Goal: Transaction & Acquisition: Register for event/course

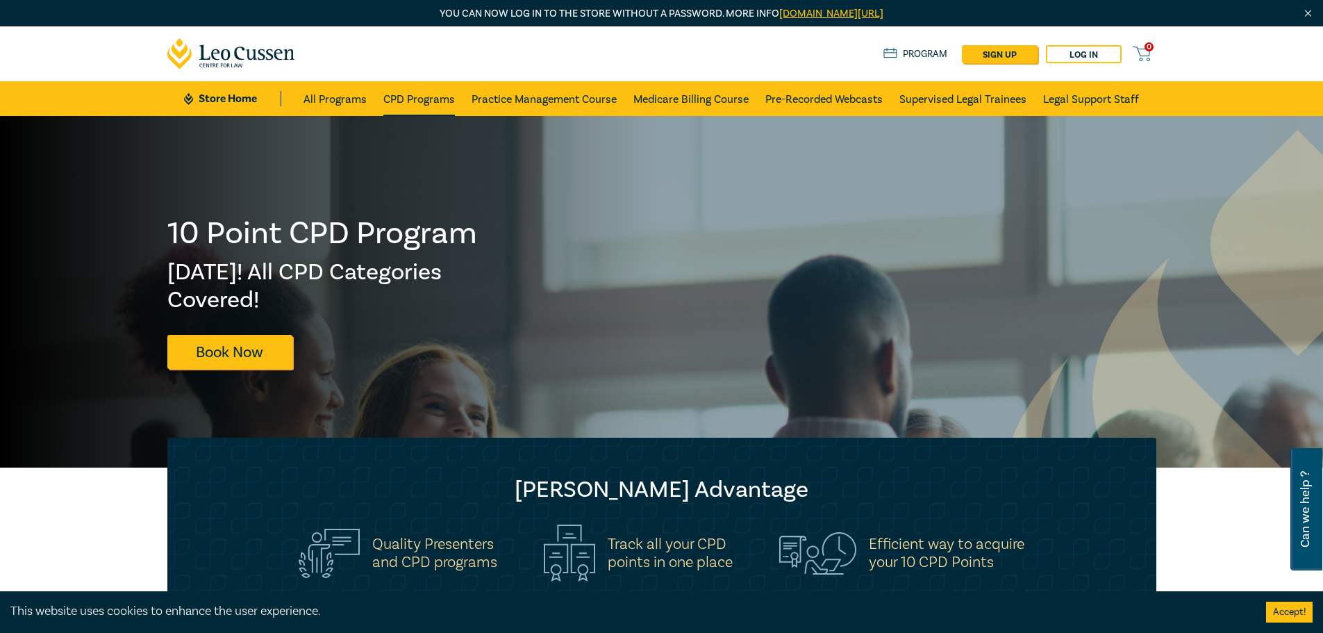
click at [429, 104] on link "CPD Programs" at bounding box center [419, 98] width 72 height 35
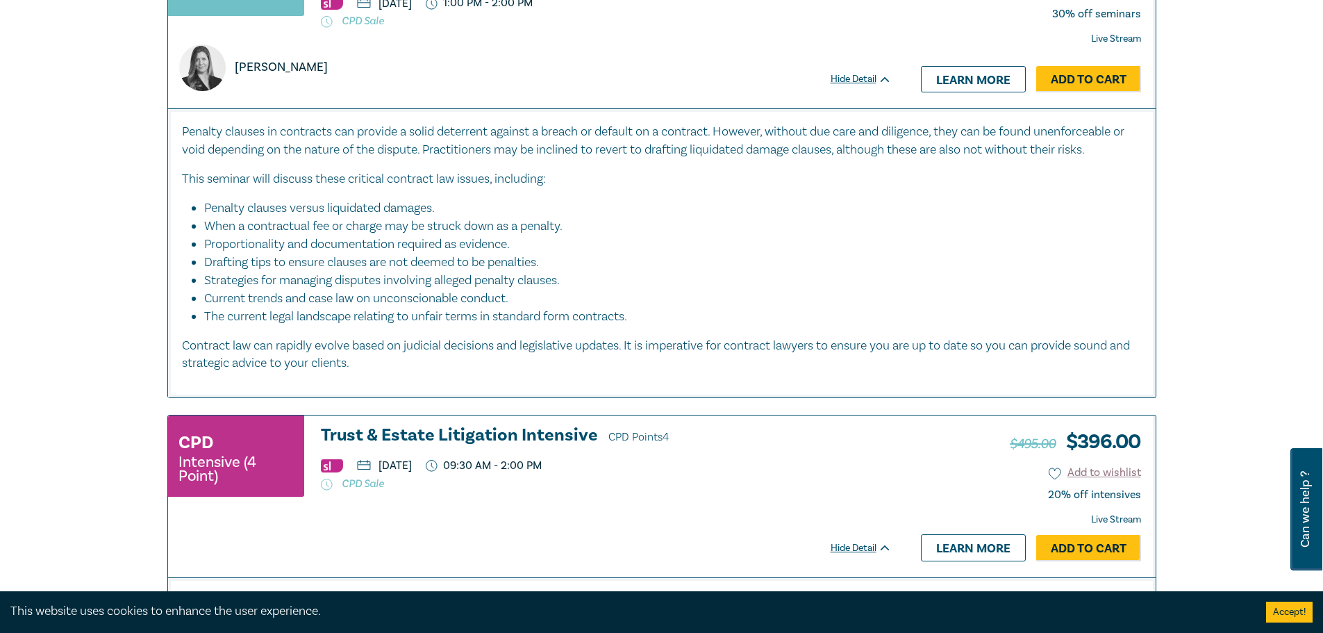
scroll to position [6343, 0]
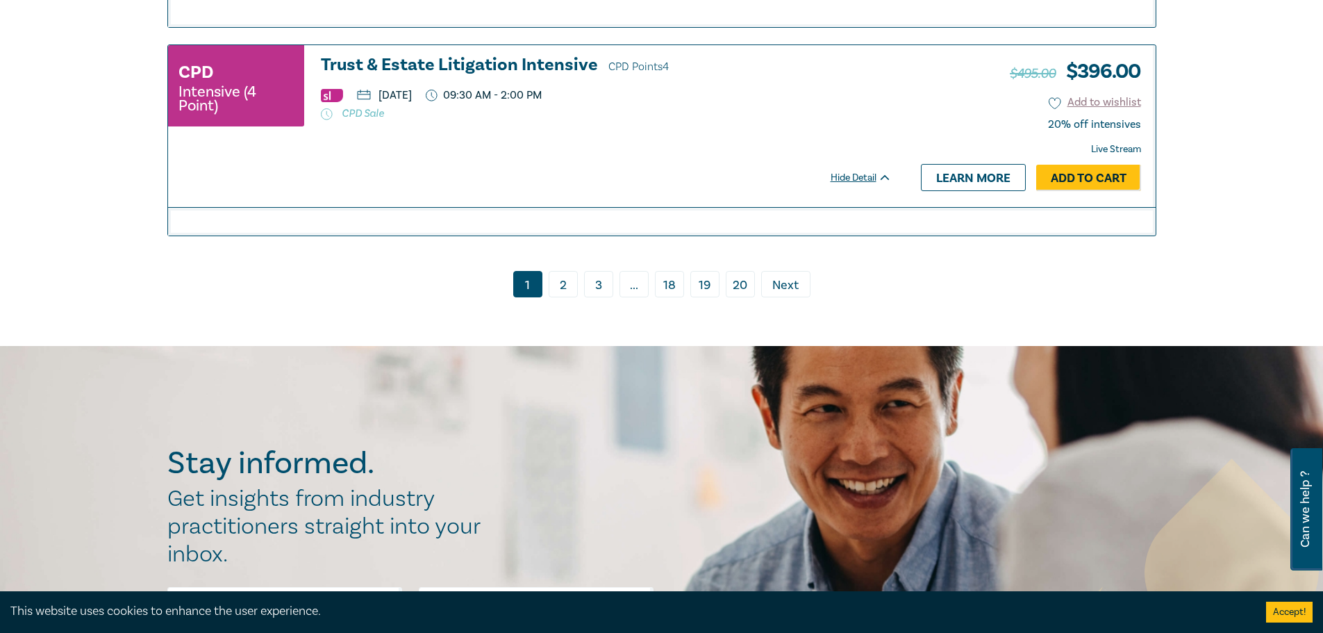
click at [560, 271] on link "2" at bounding box center [563, 284] width 29 height 26
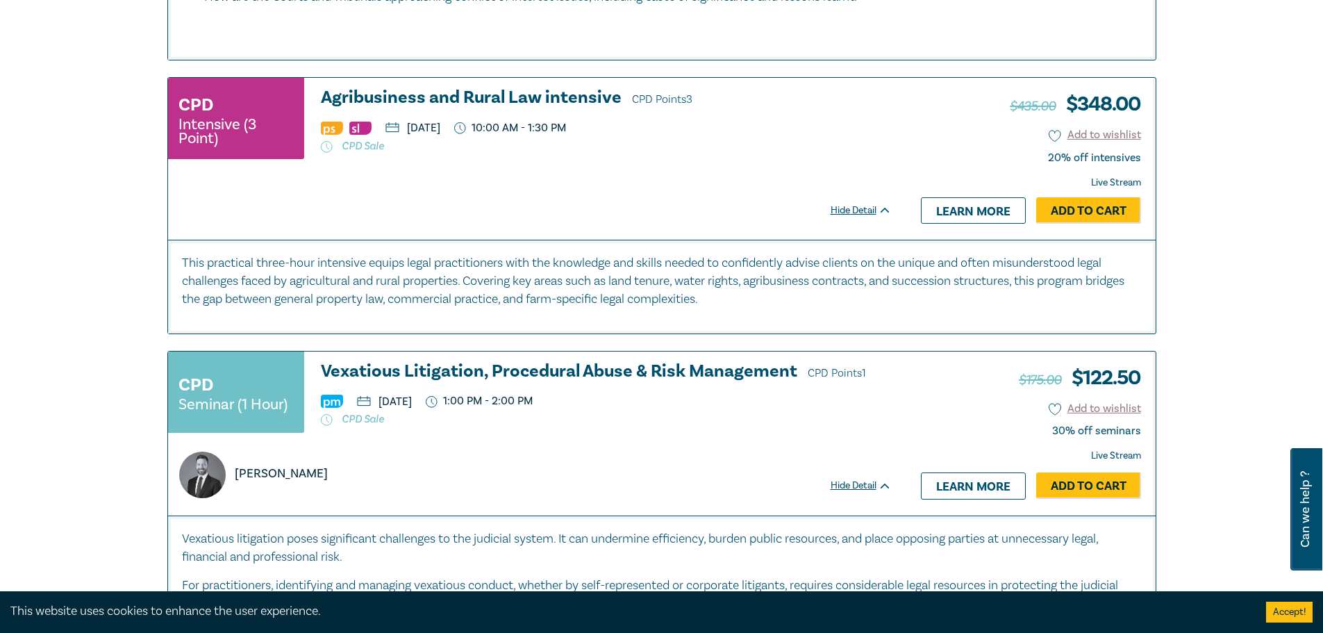
scroll to position [4769, 0]
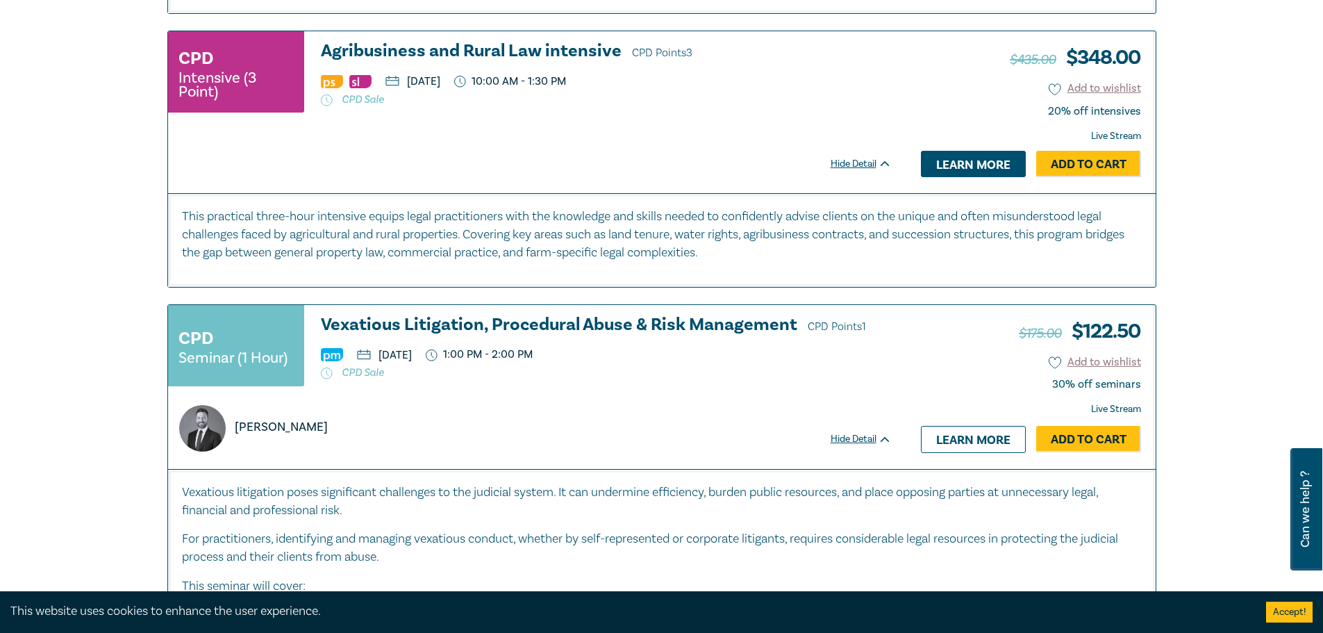
click at [945, 177] on link "Learn more" at bounding box center [973, 164] width 105 height 26
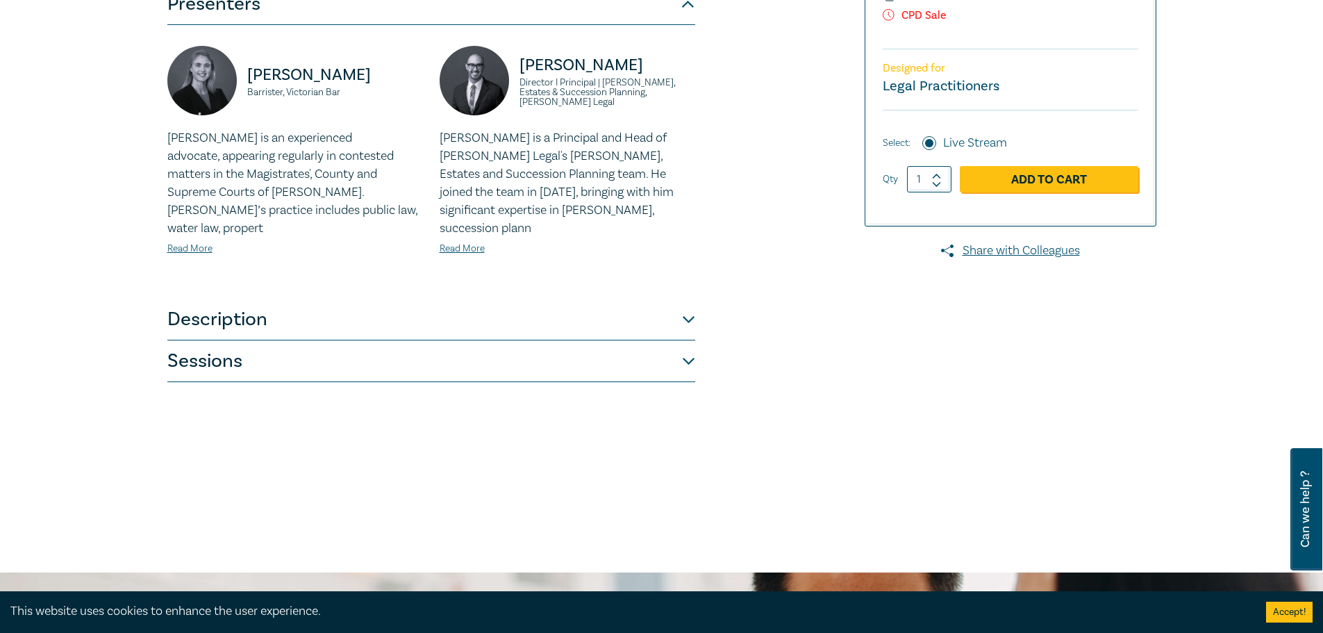
scroll to position [556, 0]
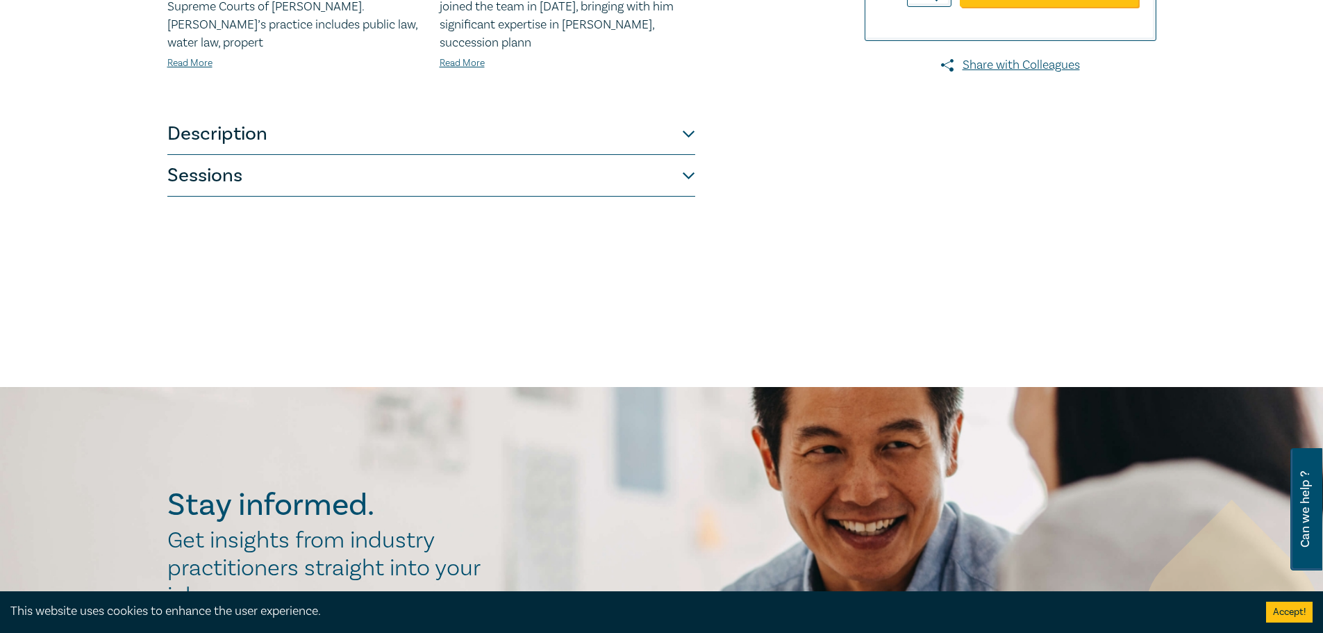
click at [663, 163] on button "Sessions" at bounding box center [431, 176] width 528 height 42
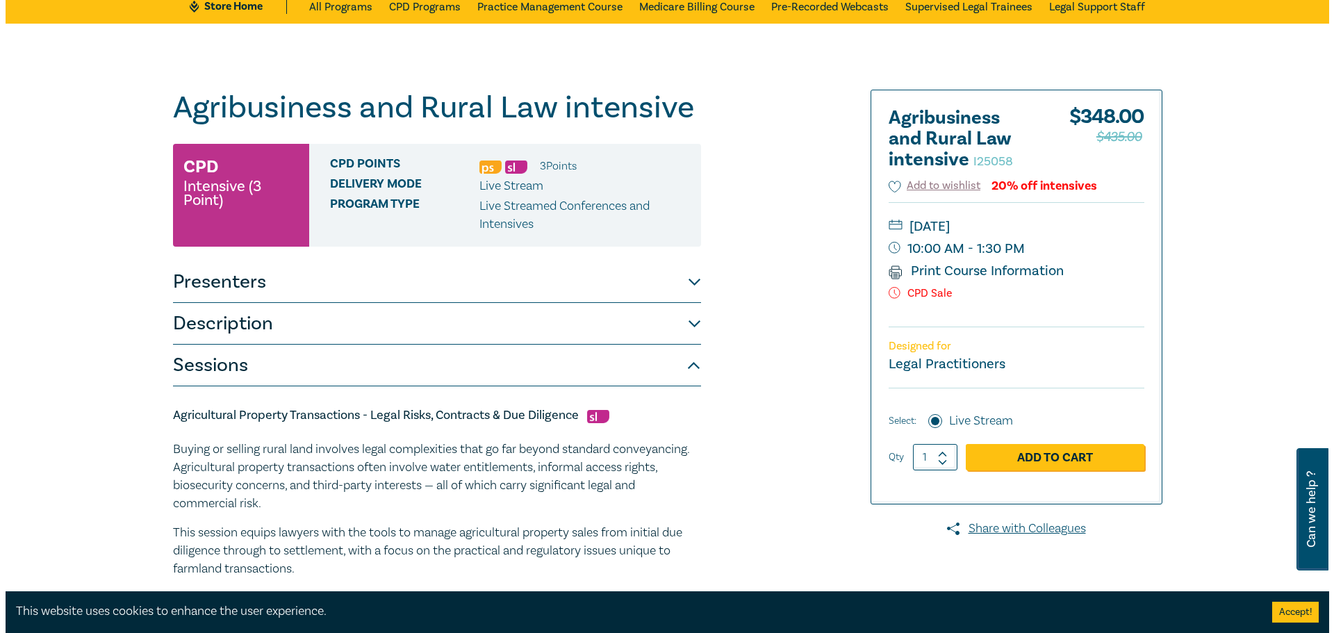
scroll to position [47, 0]
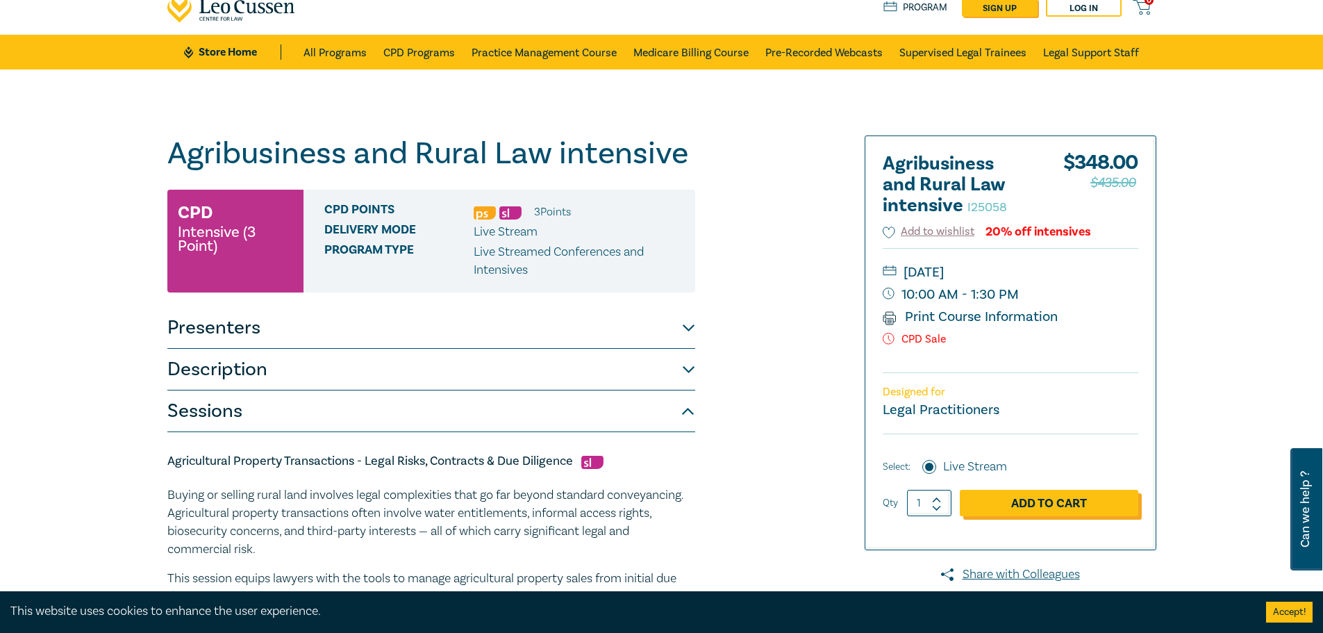
click at [1058, 499] on link "Add to Cart" at bounding box center [1049, 503] width 178 height 26
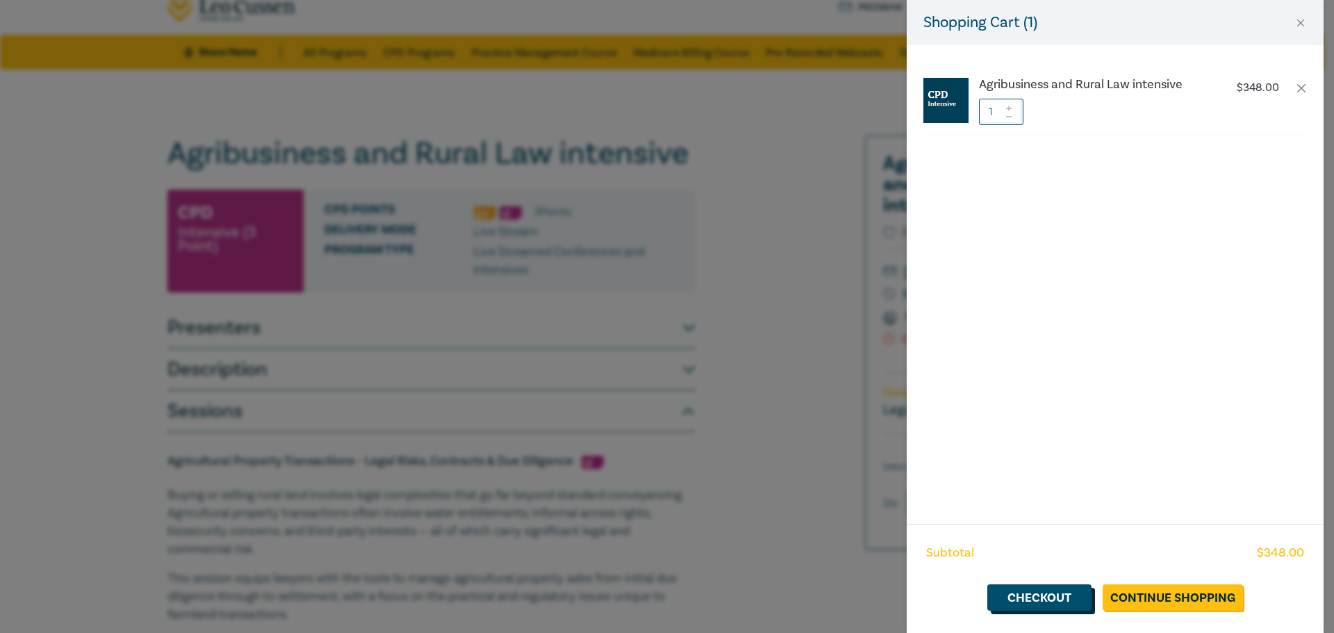
click at [1065, 591] on link "Checkout" at bounding box center [1039, 597] width 104 height 26
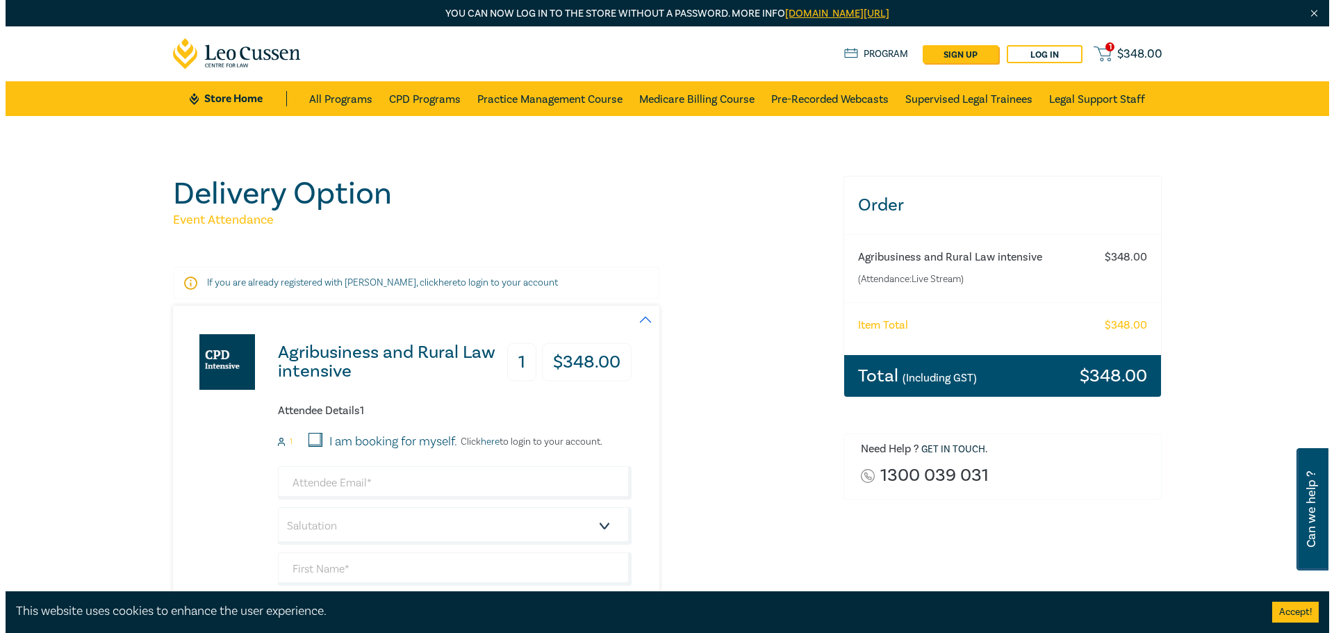
scroll to position [92, 0]
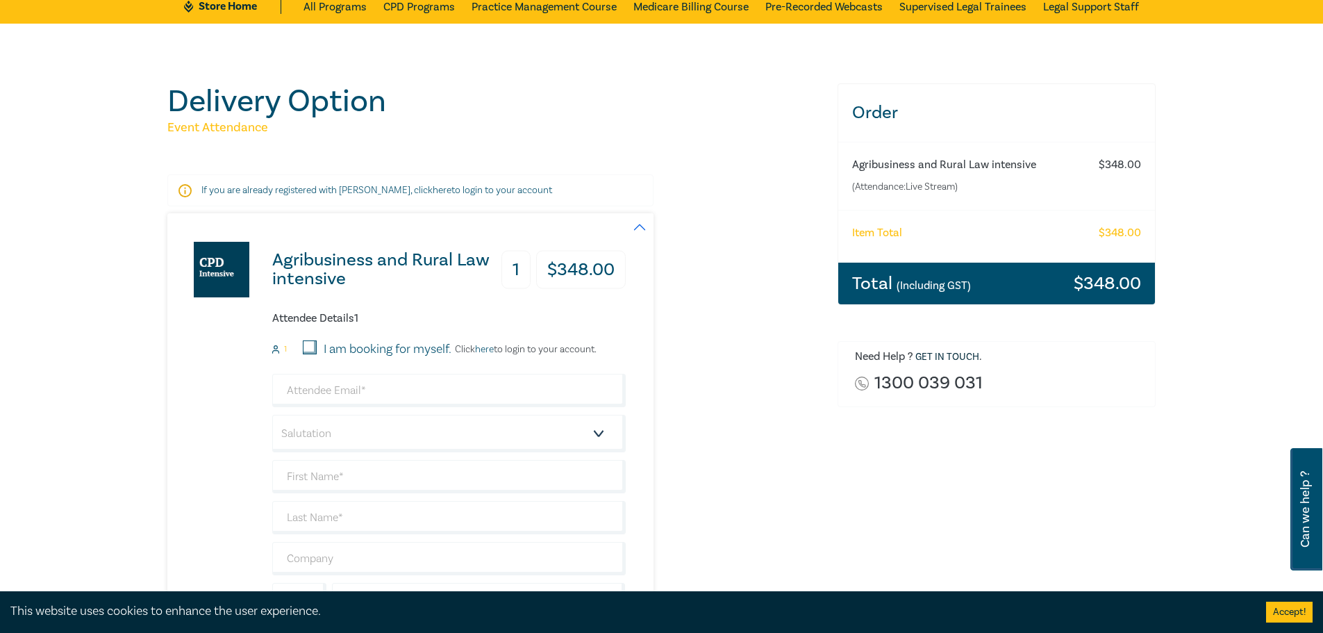
click at [311, 345] on input "I am booking for myself." at bounding box center [310, 347] width 14 height 14
checkbox input "true"
click at [483, 348] on link "here" at bounding box center [484, 349] width 19 height 13
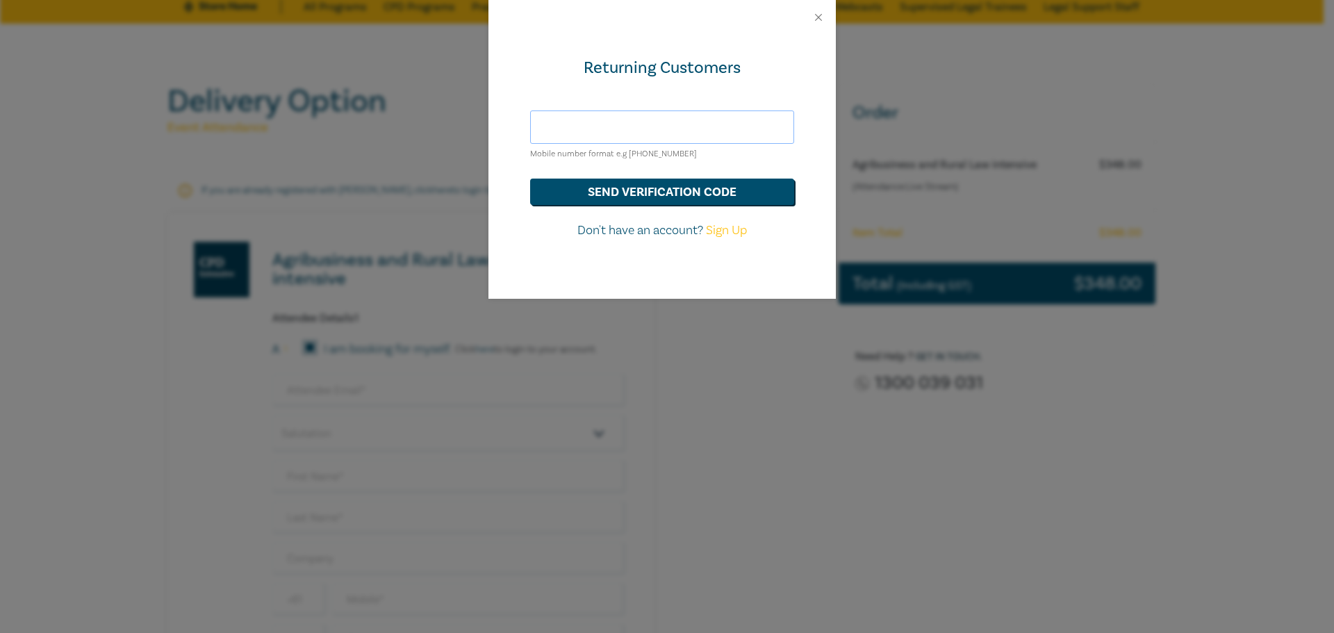
type input "[PERSON_NAME][EMAIL_ADDRESS][DOMAIN_NAME]"
click at [655, 188] on button "send verification code" at bounding box center [662, 191] width 264 height 26
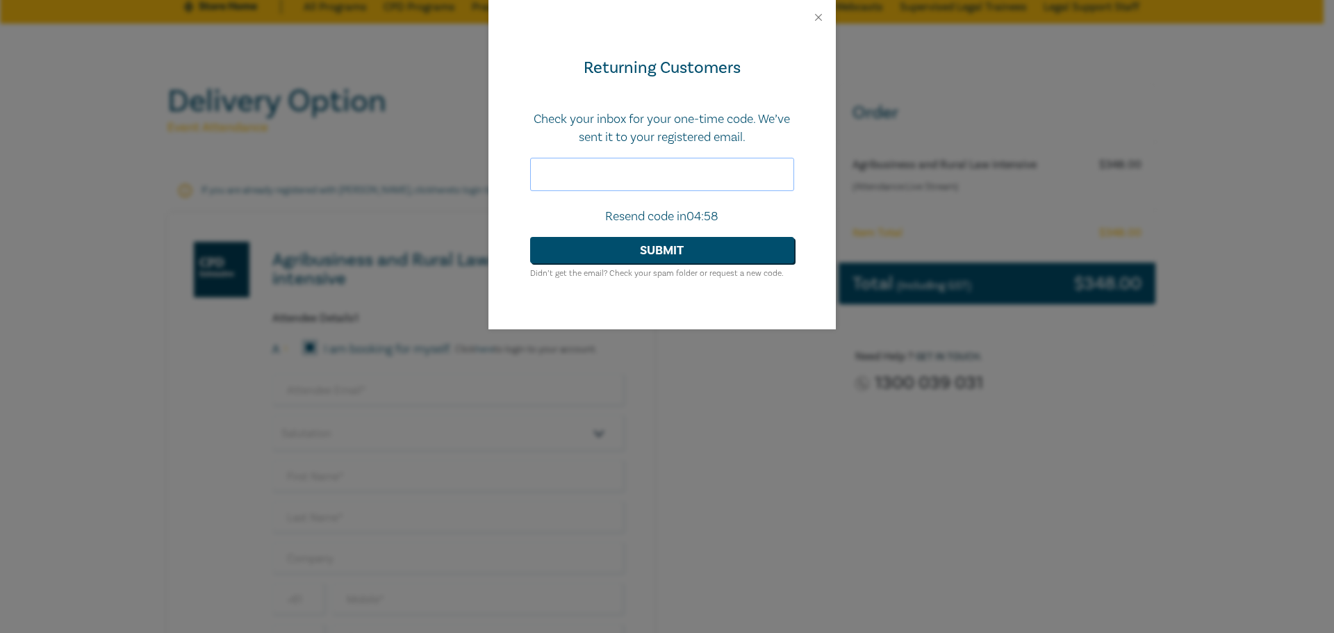
click at [651, 176] on input "text" at bounding box center [662, 174] width 264 height 33
click at [735, 181] on input "text" at bounding box center [662, 174] width 264 height 33
type input "750845"
click at [679, 248] on button "Submit" at bounding box center [662, 250] width 264 height 26
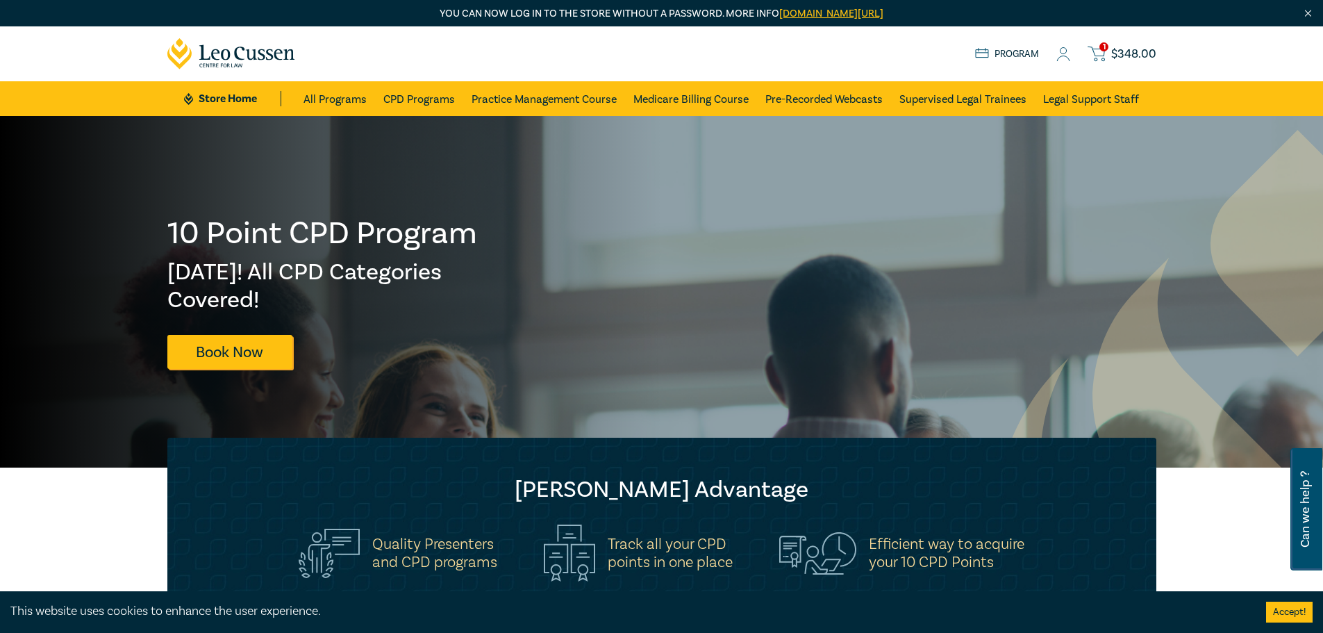
click at [1138, 47] on span "$ 348.00" at bounding box center [1133, 54] width 45 height 15
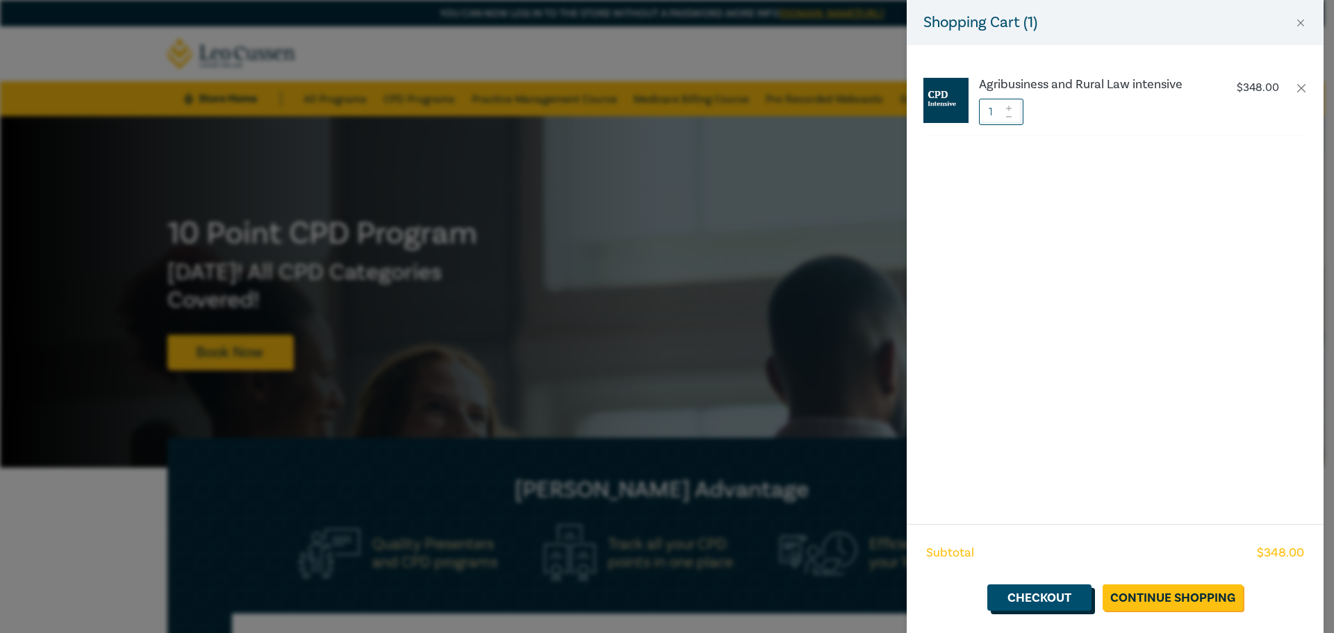
click at [1033, 593] on link "Checkout" at bounding box center [1039, 597] width 104 height 26
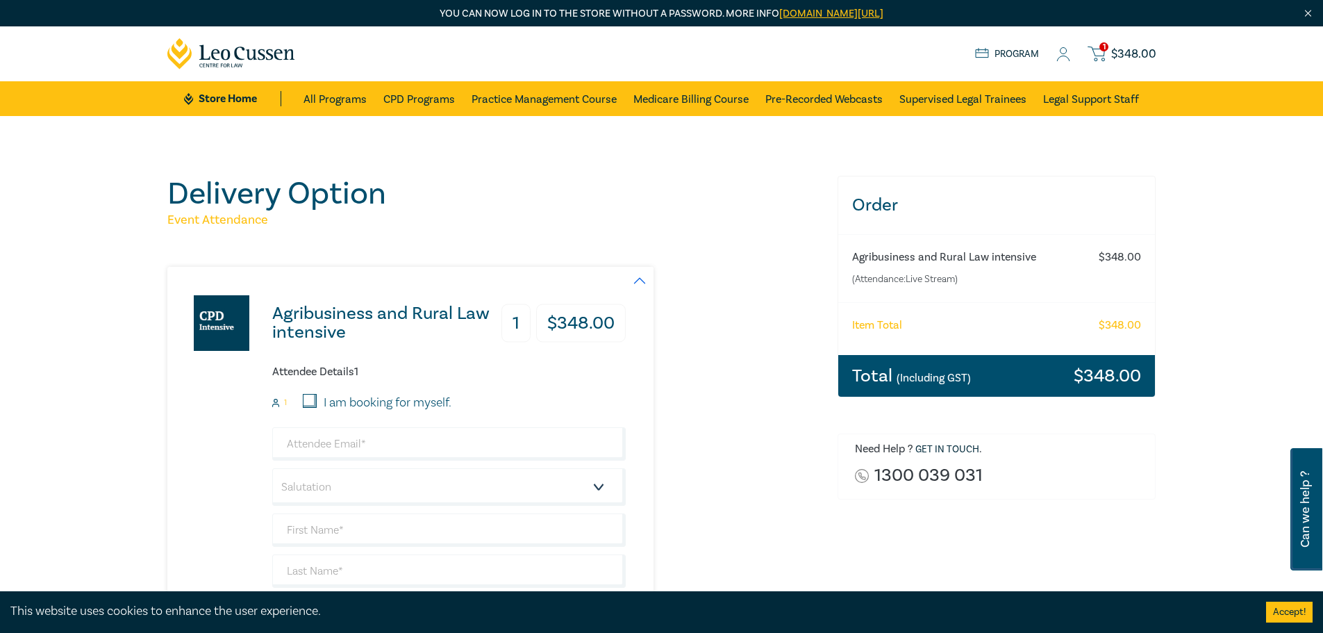
click at [314, 395] on input "I am booking for myself." at bounding box center [310, 401] width 14 height 14
checkbox input "true"
type input "[PERSON_NAME][EMAIL_ADDRESS][DOMAIN_NAME]"
type input "Ryan"
type input "Crawford"
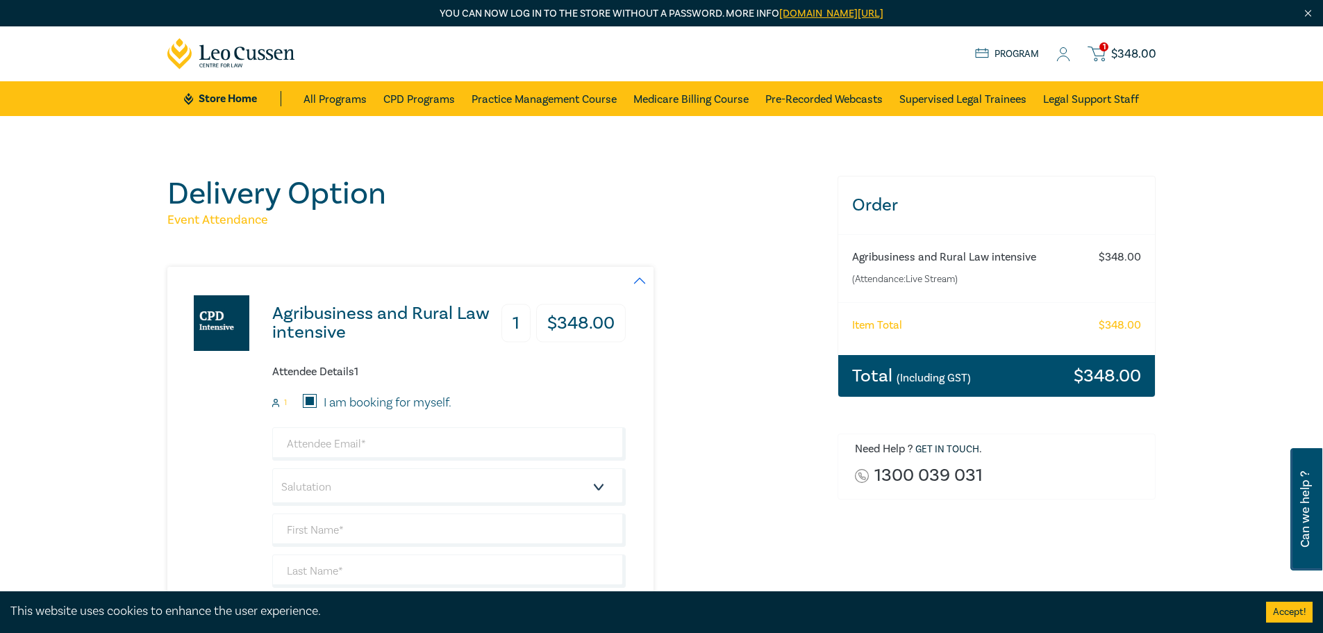
type input "351473177"
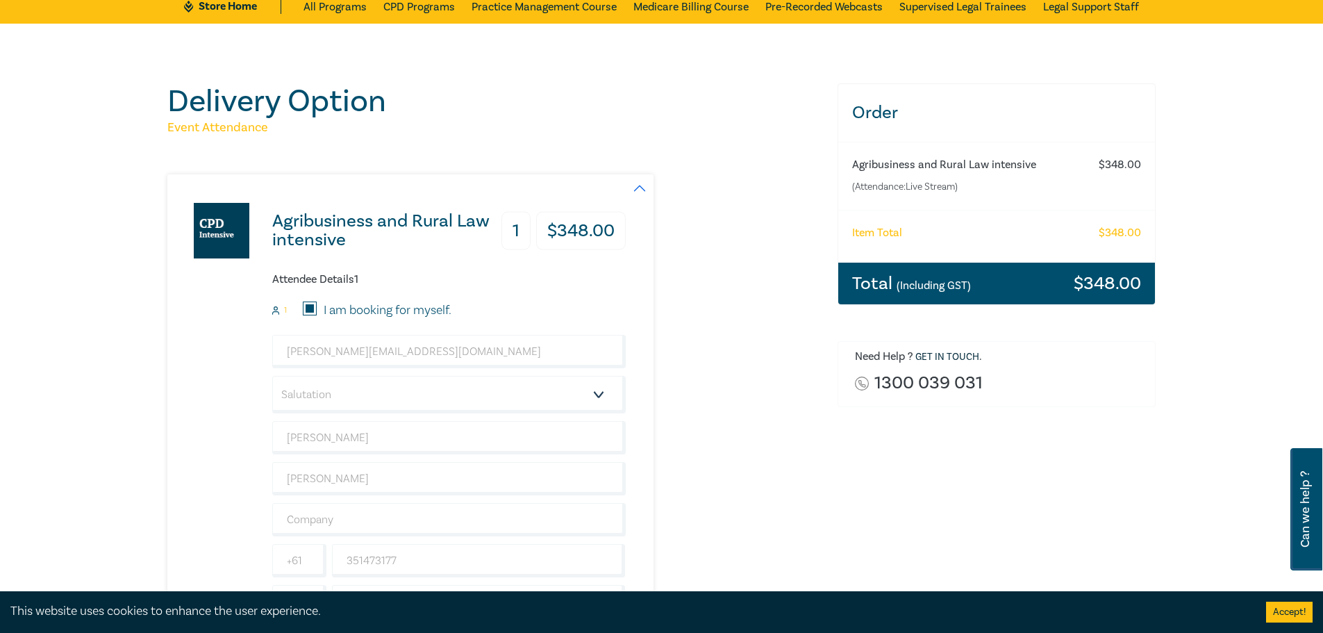
scroll to position [139, 0]
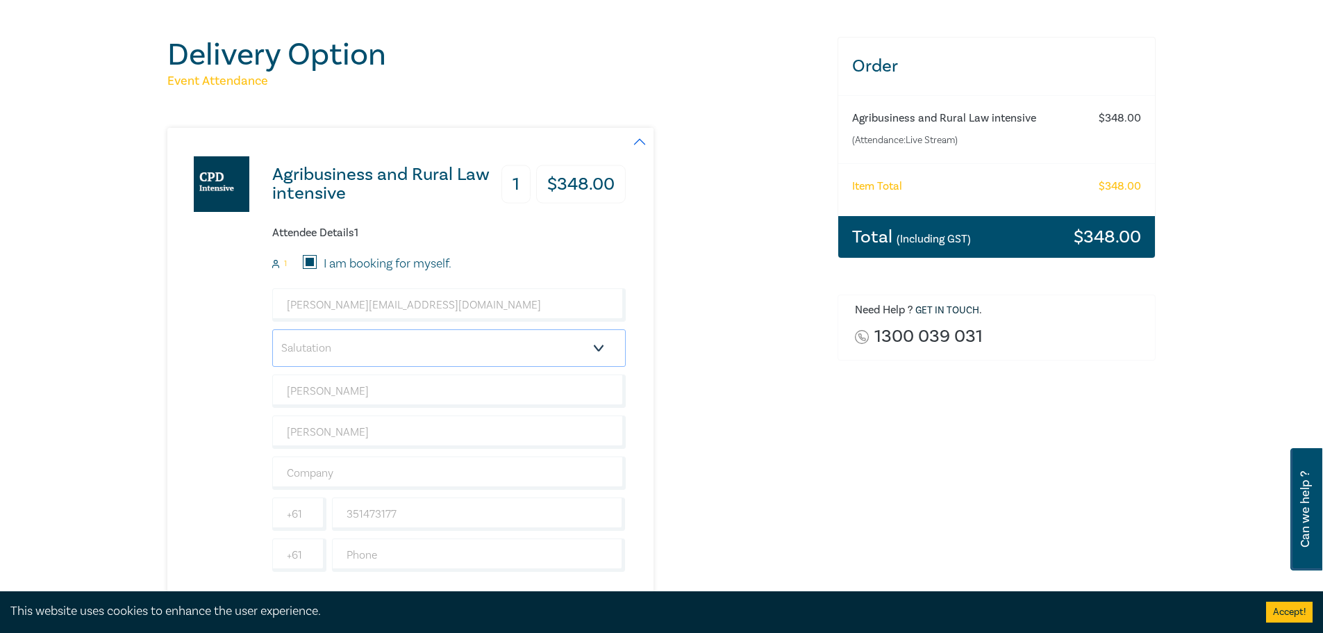
click at [366, 343] on select "Salutation Mr. Mrs. Ms. Miss Dr. Prof. Other" at bounding box center [449, 348] width 354 height 38
select select "Mr."
click at [272, 329] on select "Salutation Mr. Mrs. Ms. Miss Dr. Prof. Other" at bounding box center [449, 348] width 354 height 38
click at [201, 358] on div "Agribusiness and Rural Law intensive 1 $ 348.00 Attendee Details 1 1 I am booki…" at bounding box center [396, 366] width 458 height 476
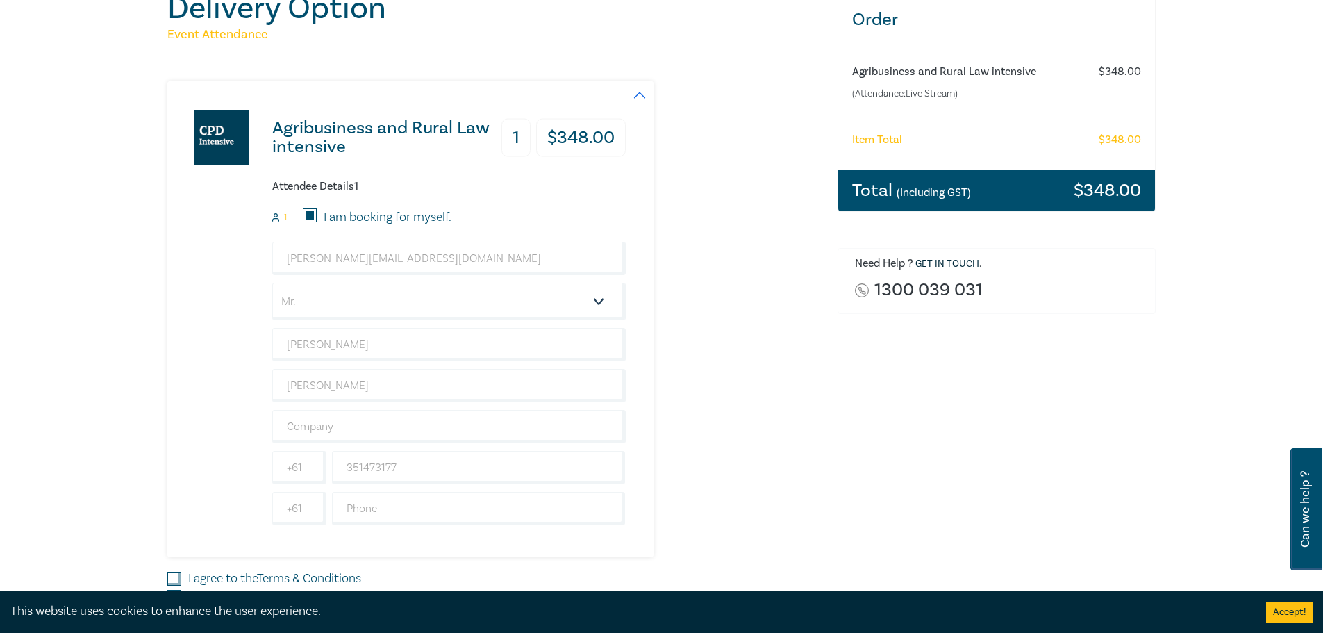
scroll to position [231, 0]
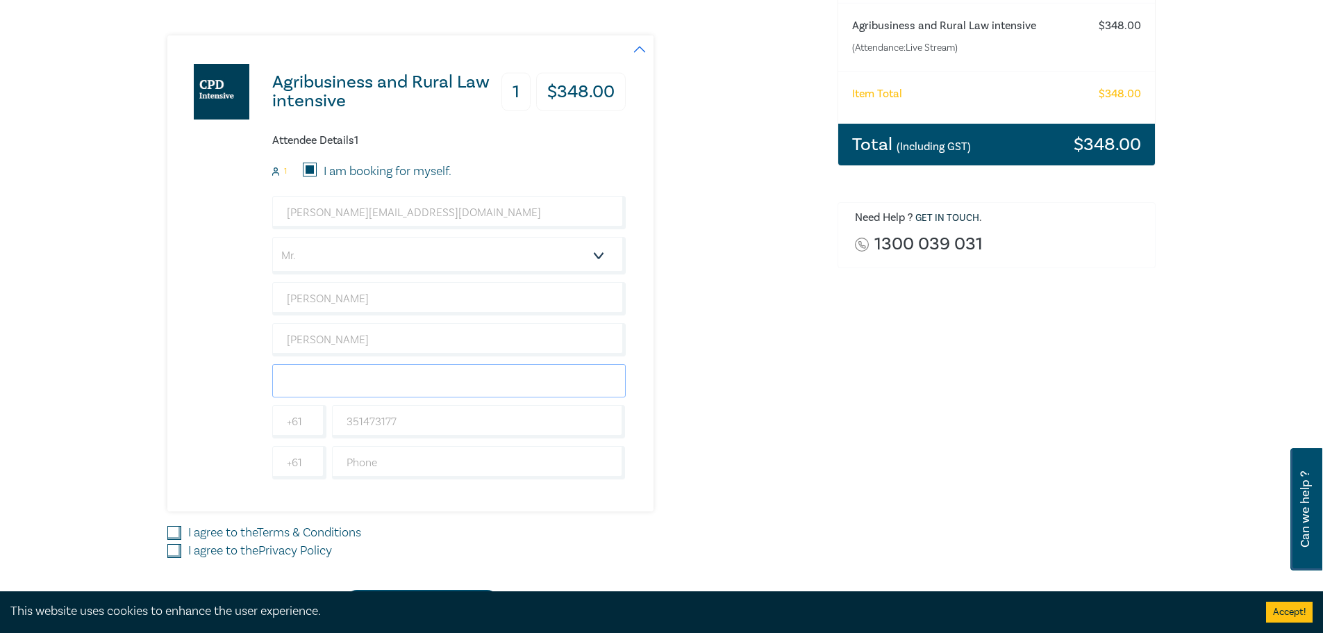
click at [341, 375] on input "text" at bounding box center [449, 380] width 354 height 33
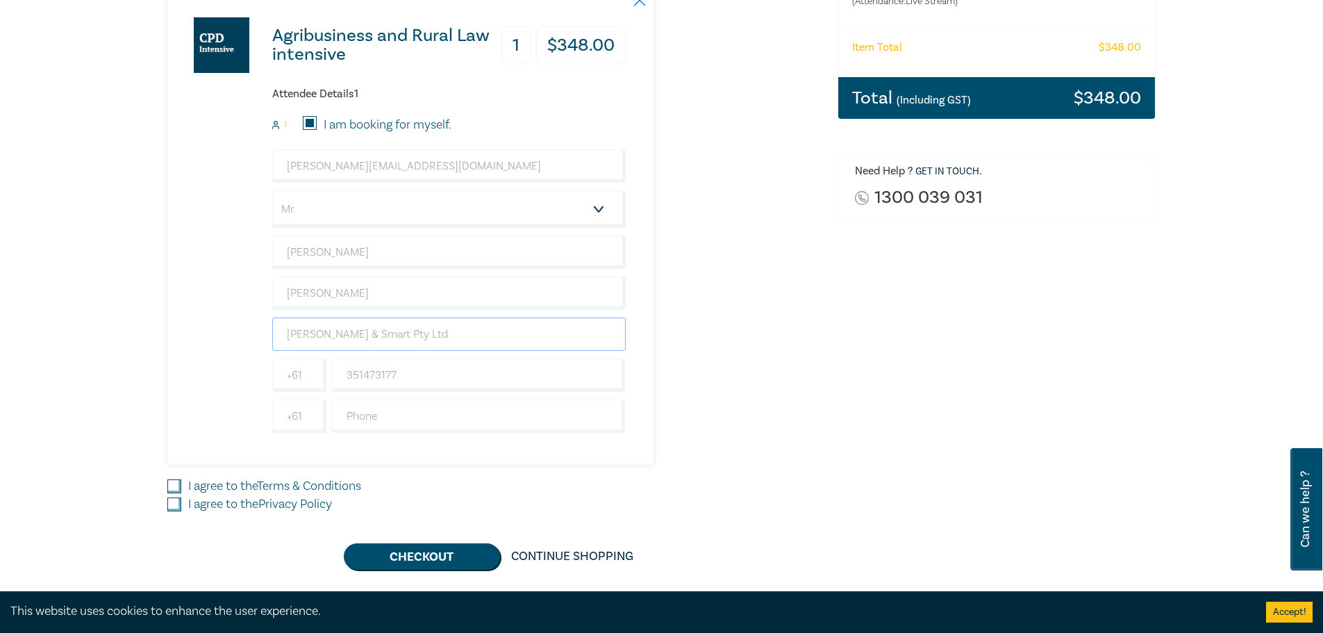
scroll to position [324, 0]
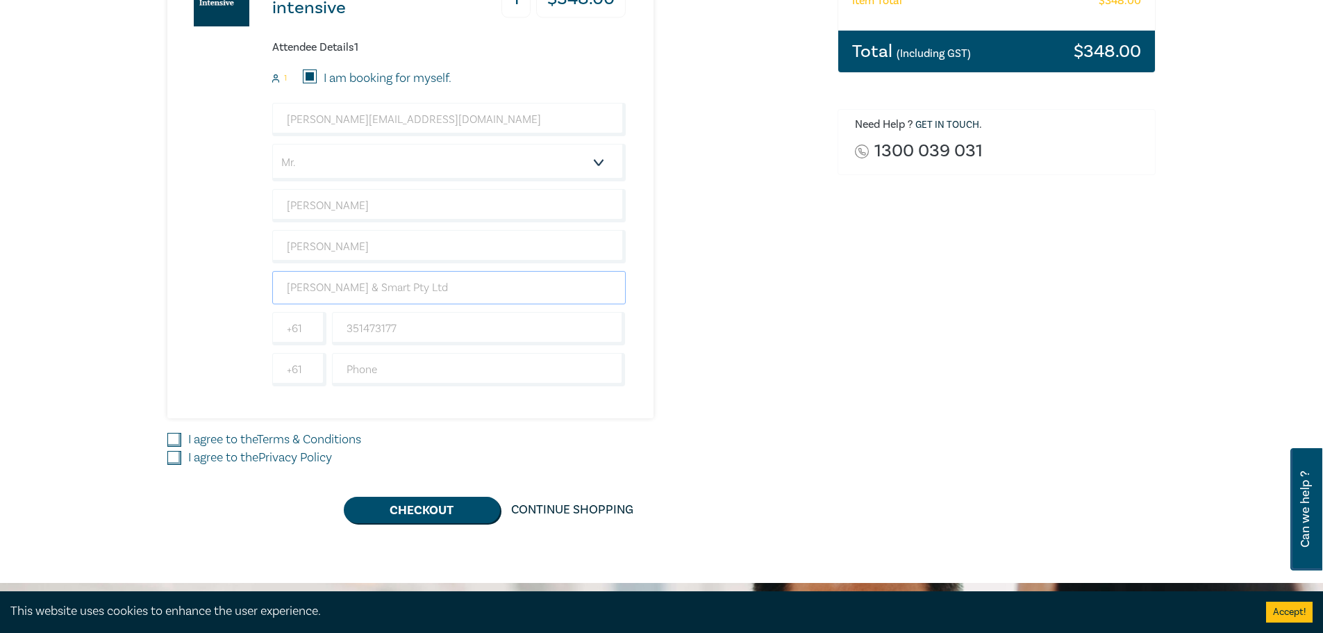
type input "Crawford & Smart Pty Ltd"
click at [174, 440] on input "I agree to the Terms & Conditions" at bounding box center [174, 440] width 14 height 14
checkbox input "true"
click at [174, 459] on input "I agree to the Privacy Policy" at bounding box center [174, 458] width 14 height 14
checkbox input "true"
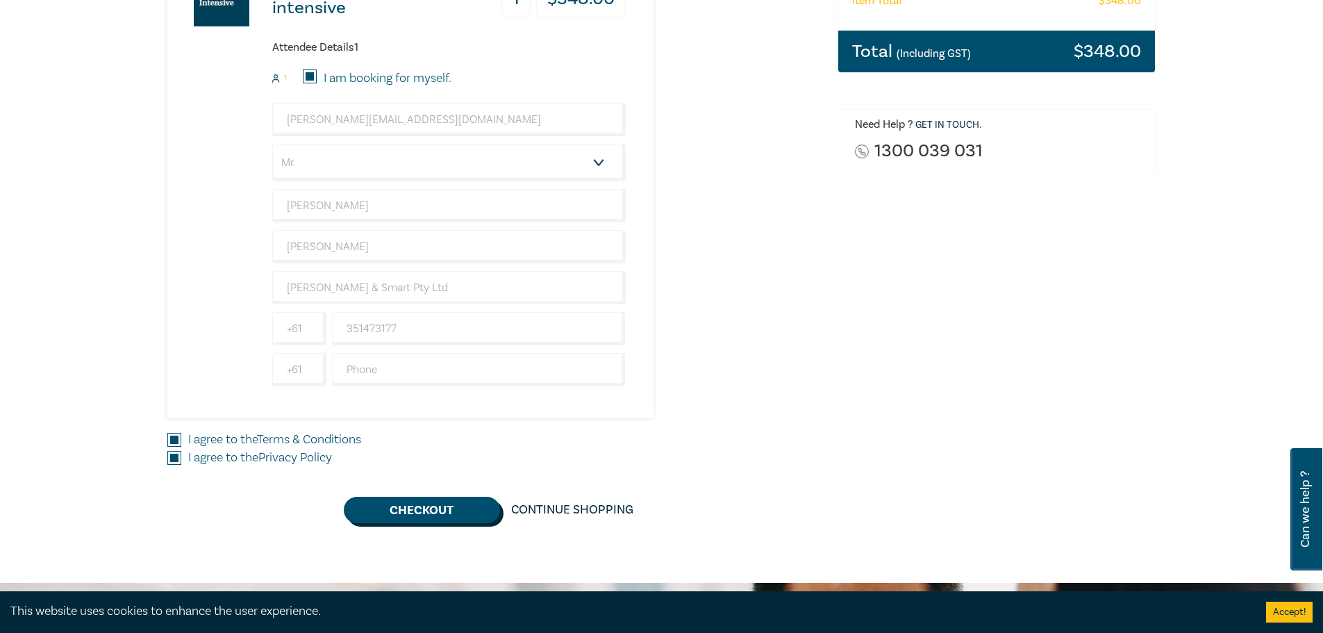
click at [478, 510] on button "Checkout" at bounding box center [422, 510] width 156 height 26
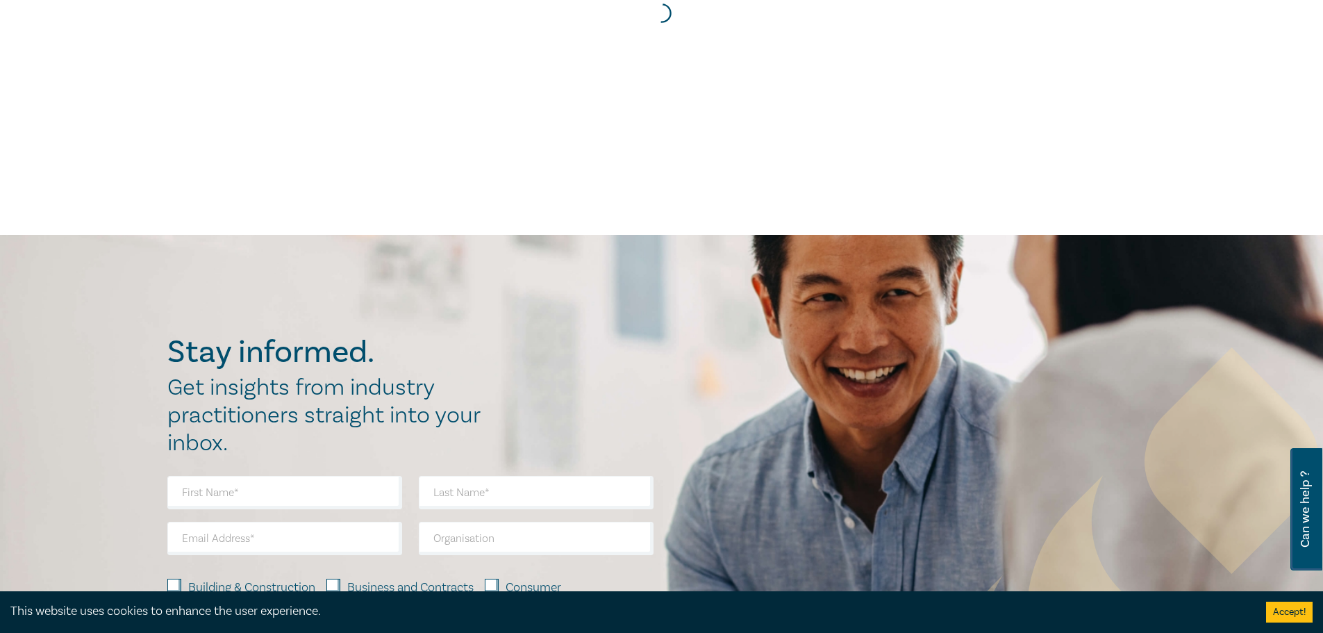
scroll to position [0, 0]
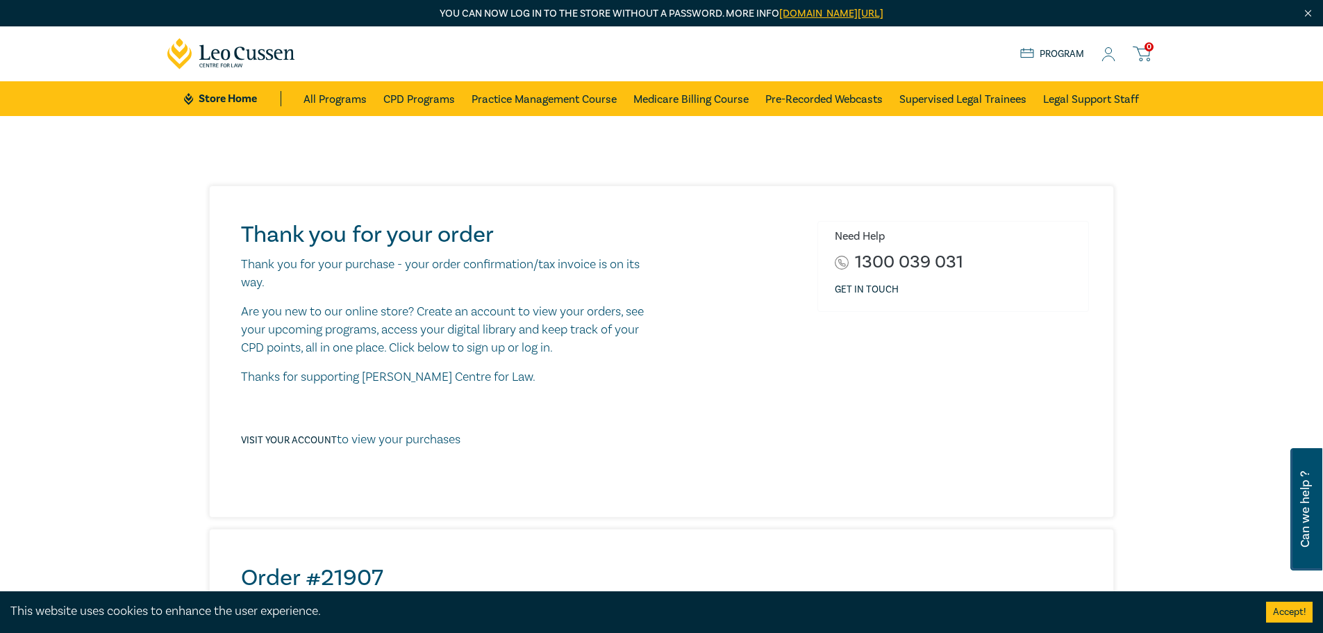
scroll to position [139, 0]
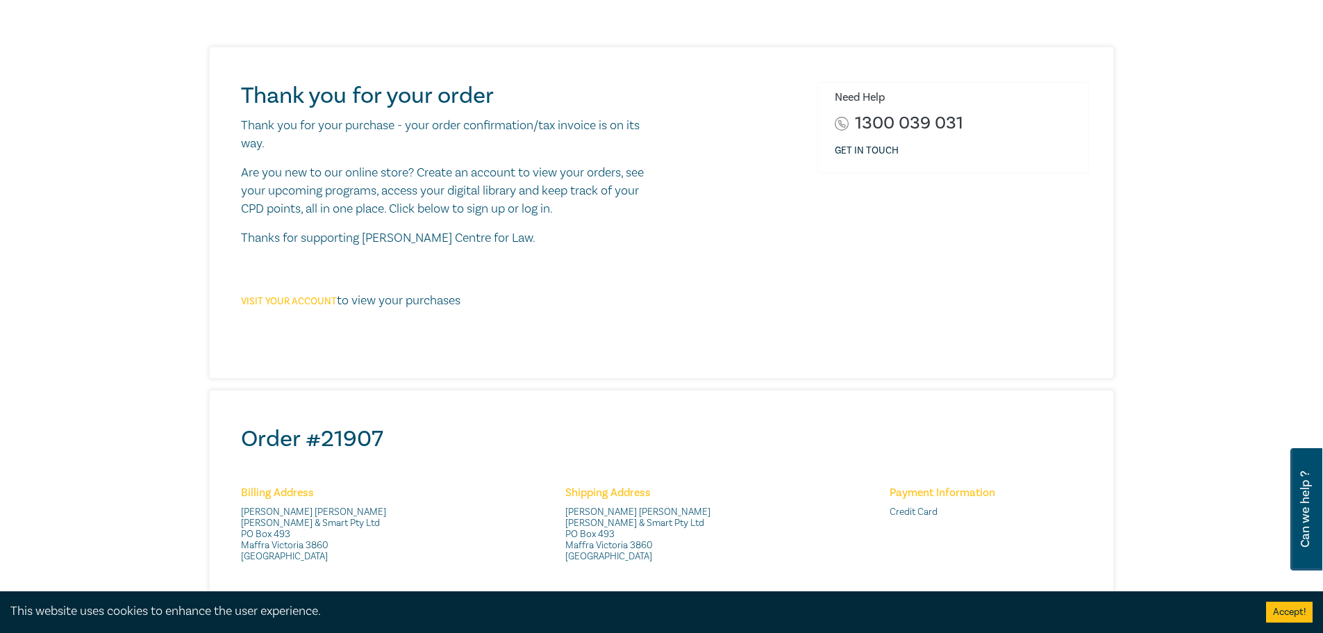
click at [301, 301] on link "Visit your account" at bounding box center [289, 301] width 96 height 13
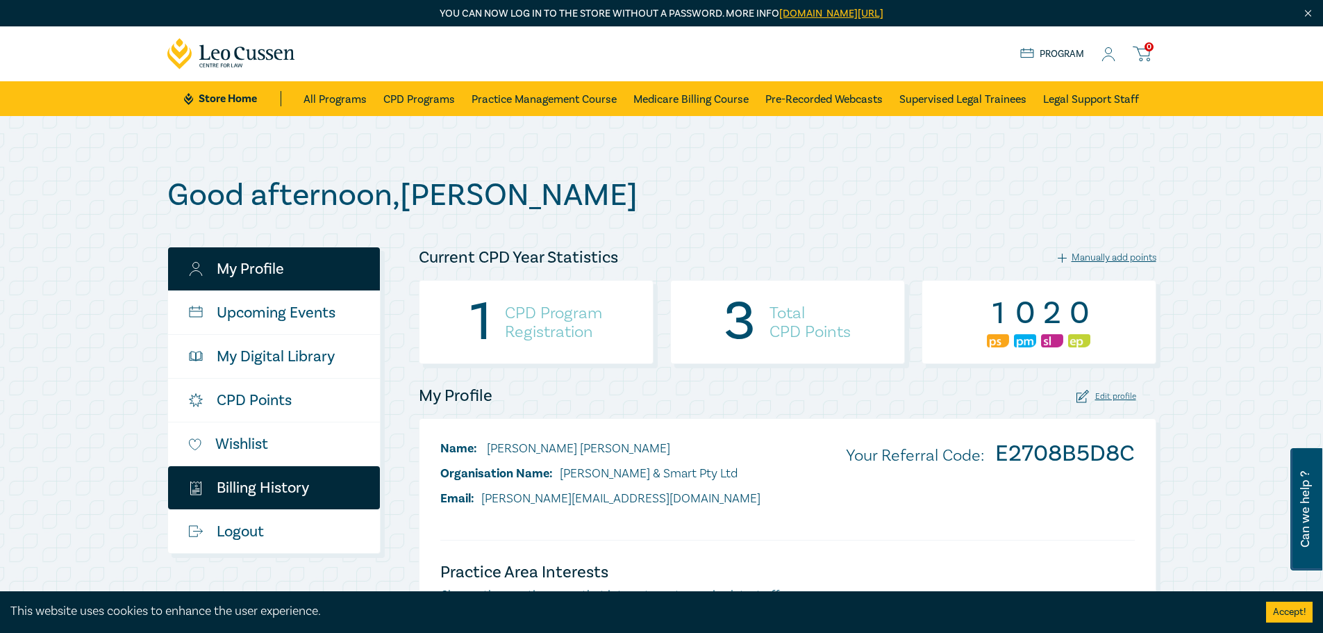
click at [245, 485] on link "$ Billing History" at bounding box center [274, 487] width 212 height 43
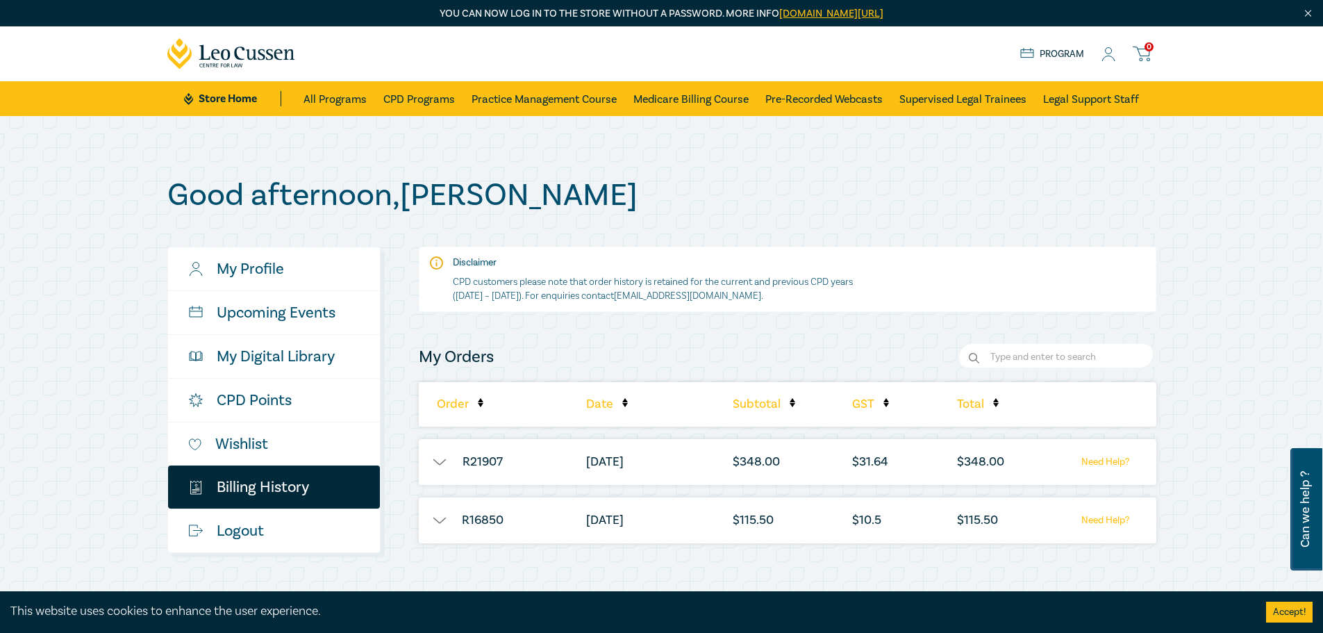
click at [440, 461] on button "button" at bounding box center [440, 462] width 42 height 14
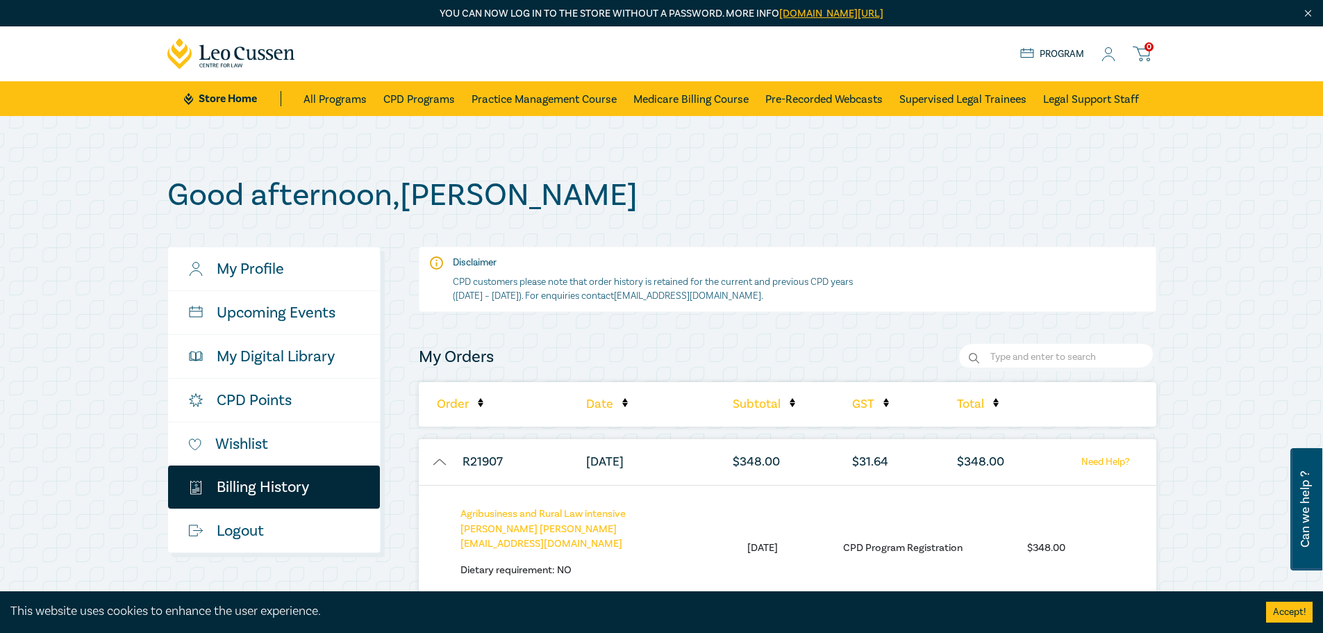
scroll to position [92, 0]
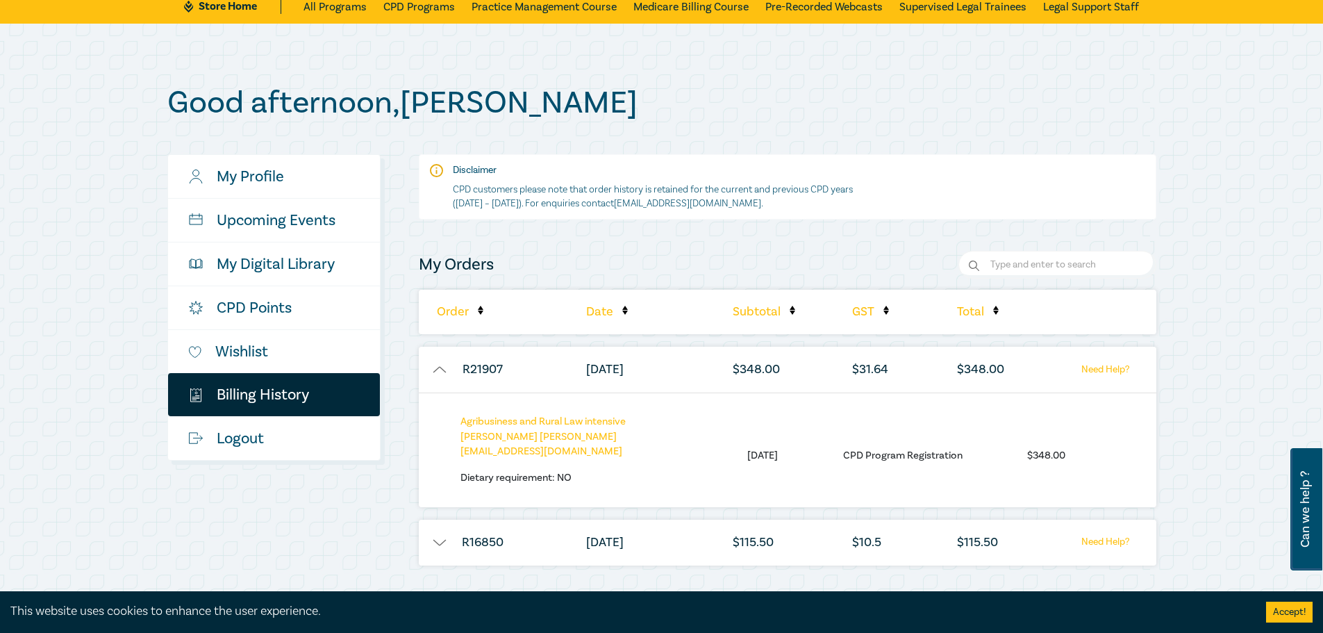
click at [438, 535] on button "button" at bounding box center [440, 542] width 42 height 14
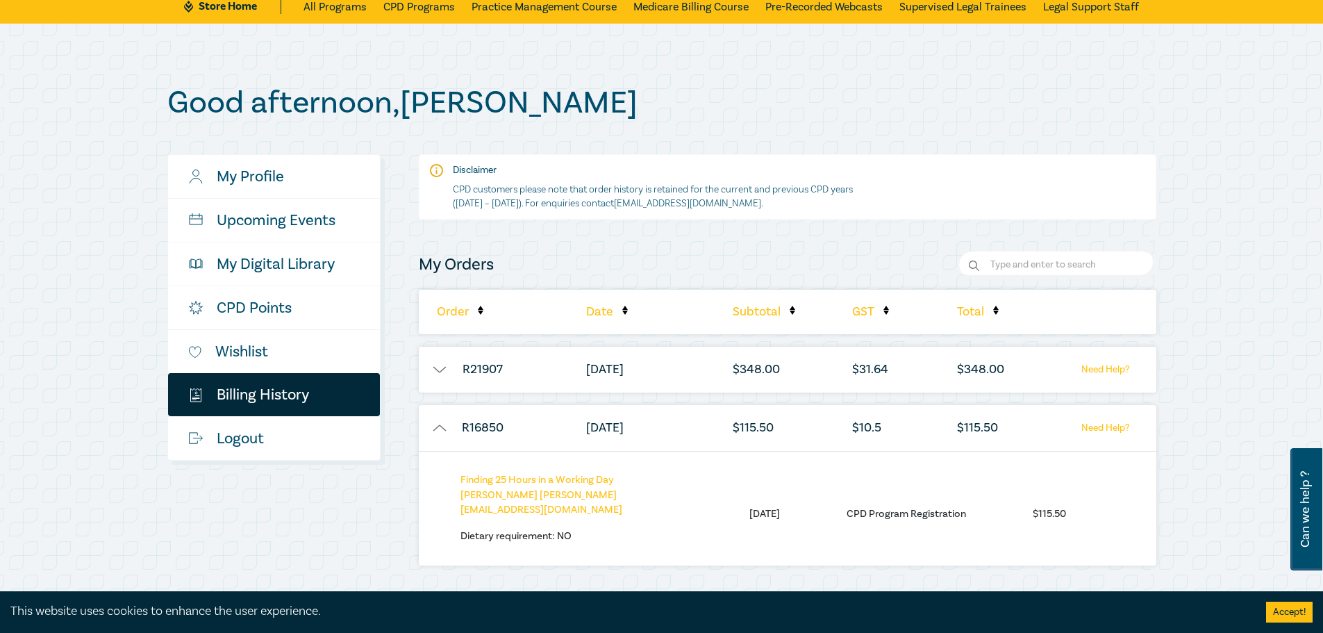
scroll to position [139, 0]
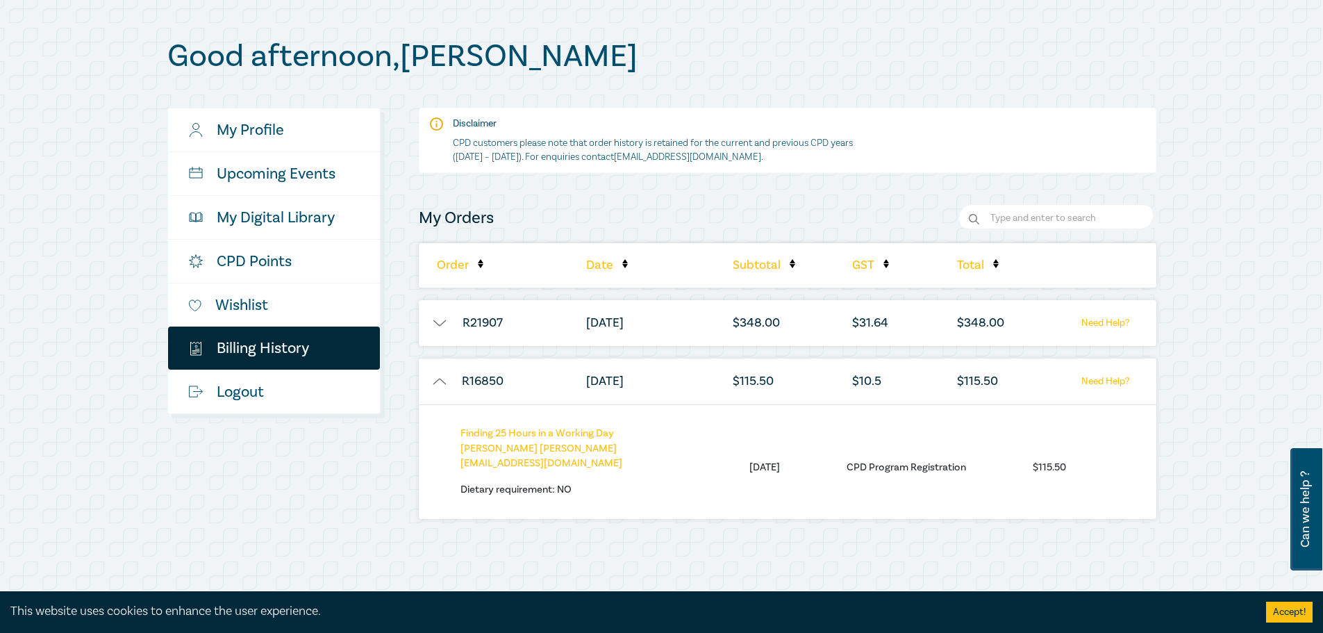
click at [442, 381] on button "button" at bounding box center [440, 381] width 42 height 14
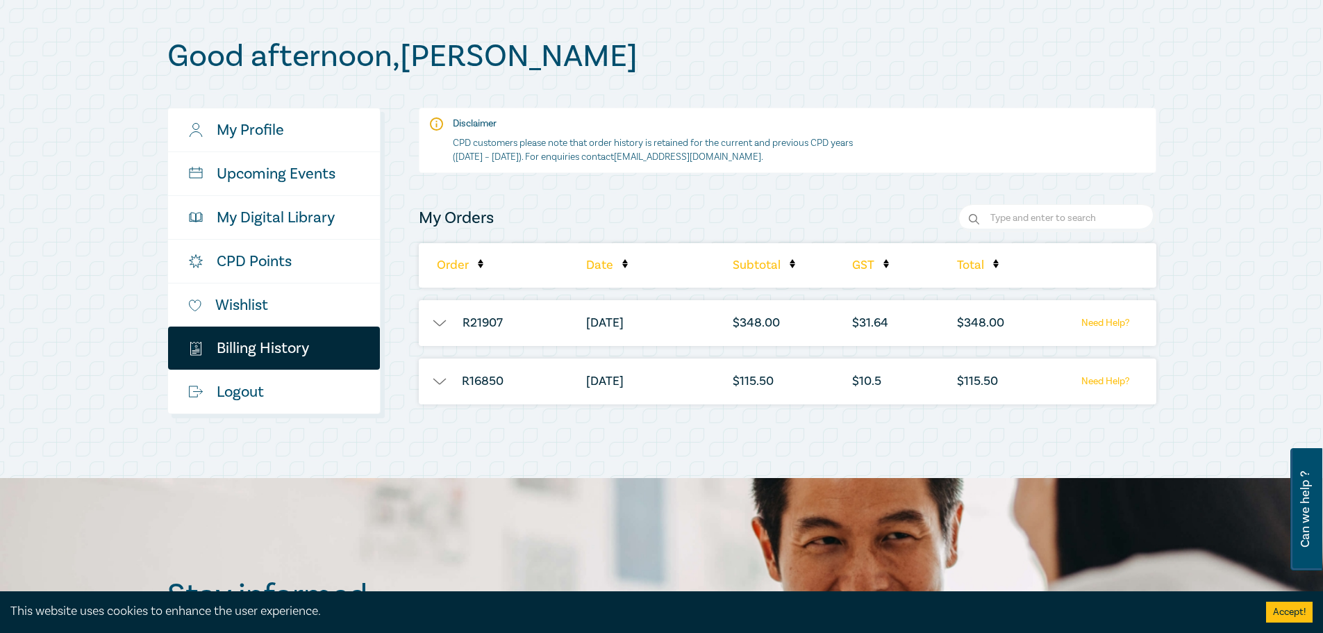
click at [442, 316] on button "button" at bounding box center [440, 323] width 42 height 14
